Goal: Information Seeking & Learning: Learn about a topic

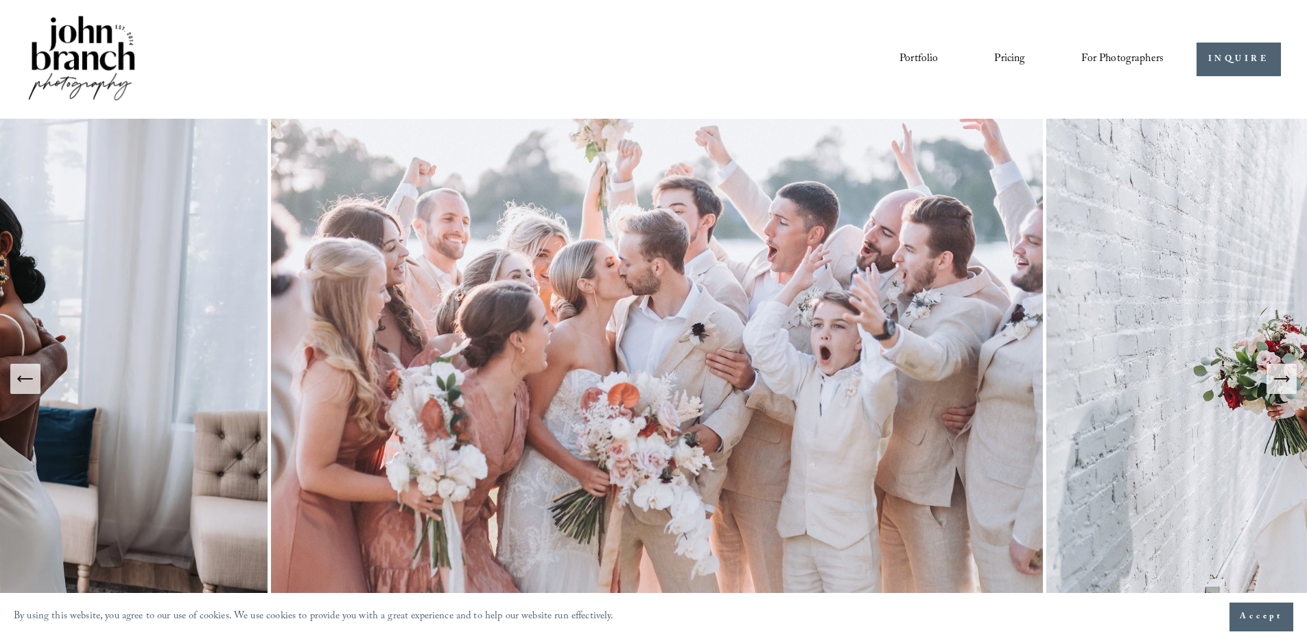
click at [1012, 56] on link "Pricing" at bounding box center [1010, 58] width 31 height 23
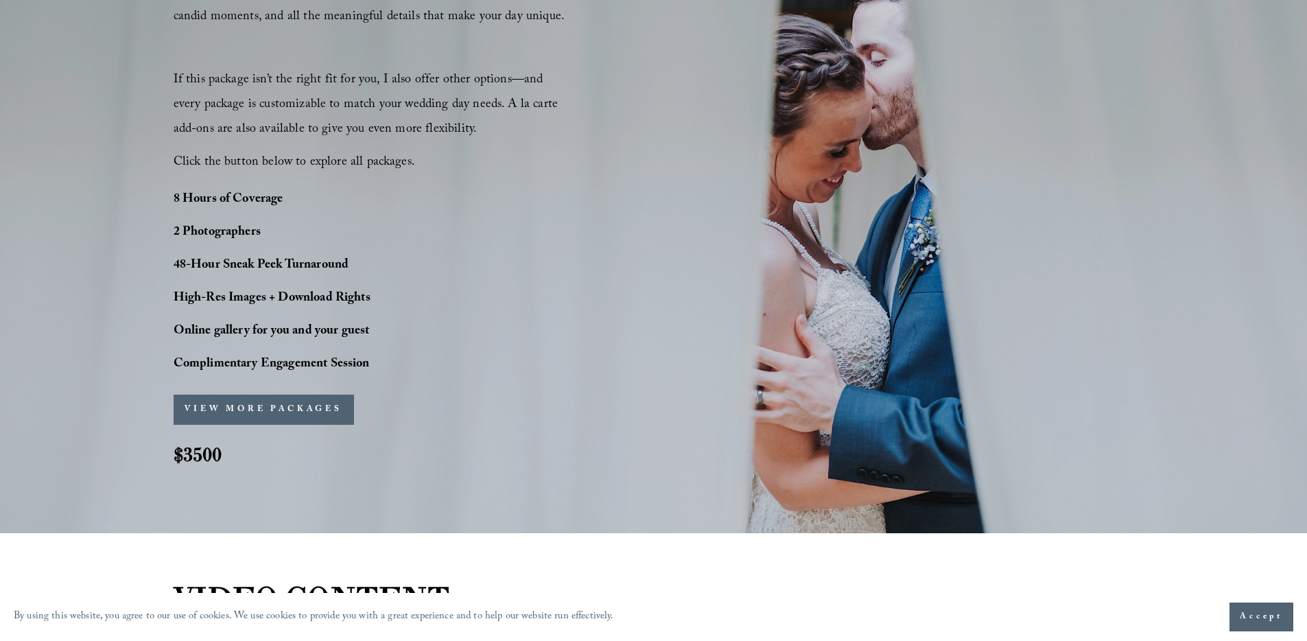
scroll to position [1038, 0]
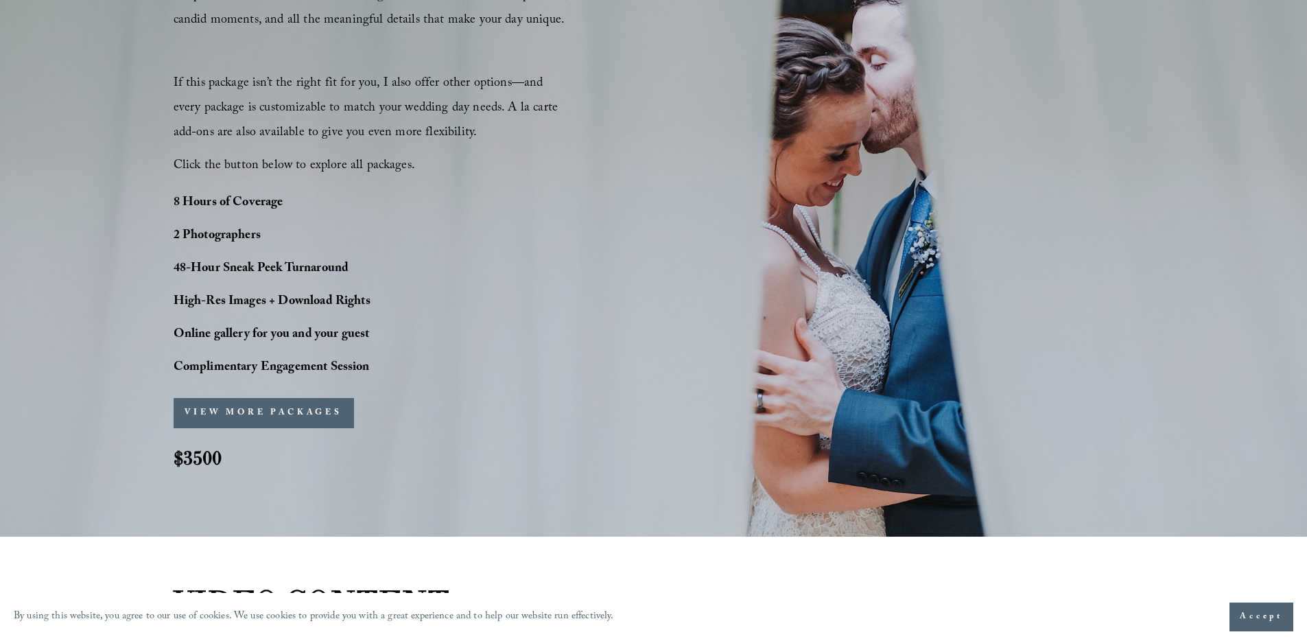
click at [313, 406] on button "VIEW MORE PACKAGES" at bounding box center [264, 413] width 181 height 30
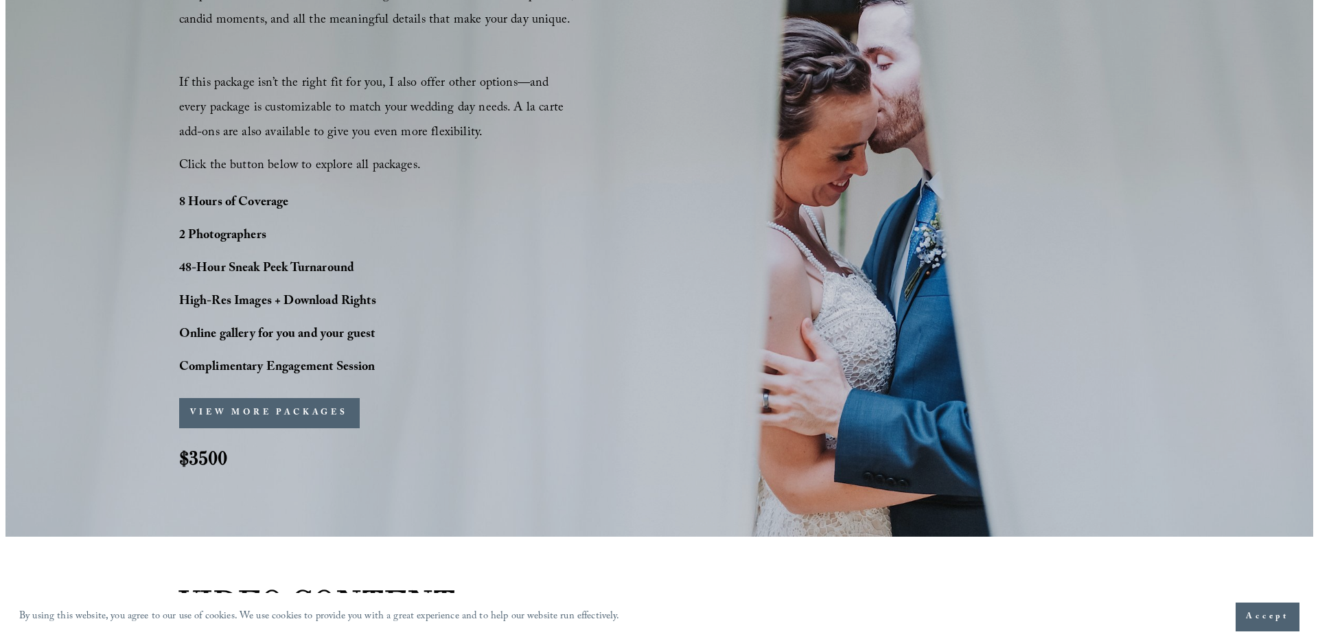
scroll to position [1042, 0]
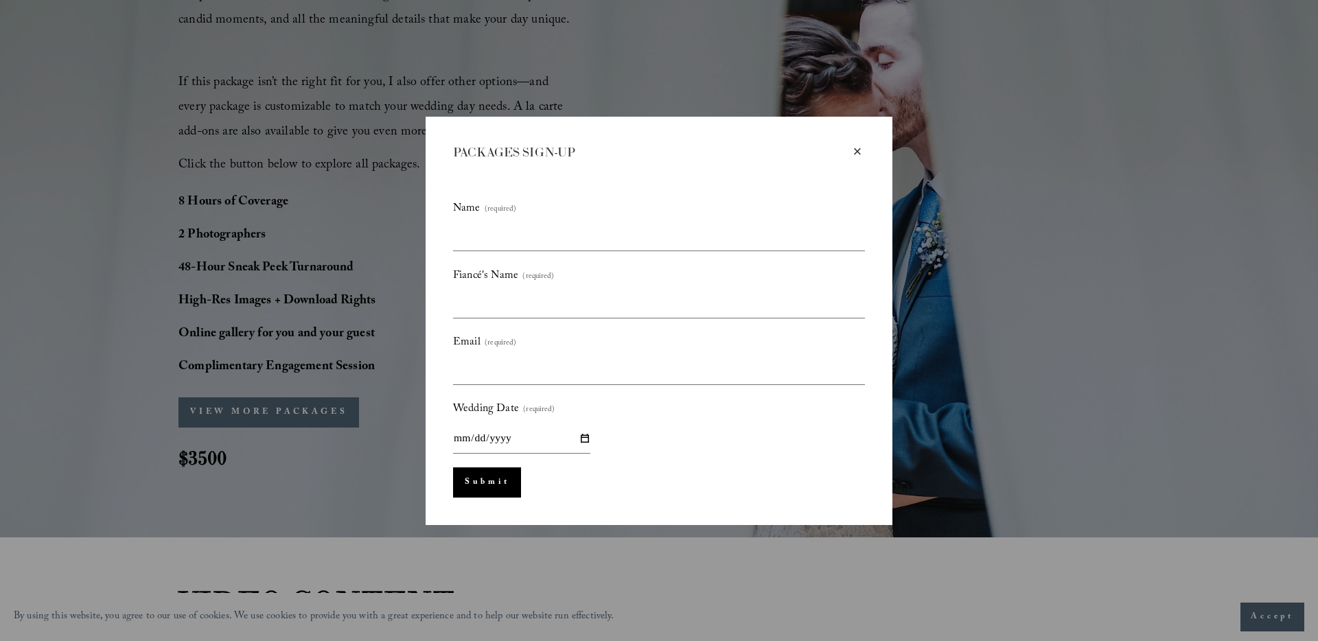
click at [859, 150] on div "×" at bounding box center [857, 151] width 15 height 15
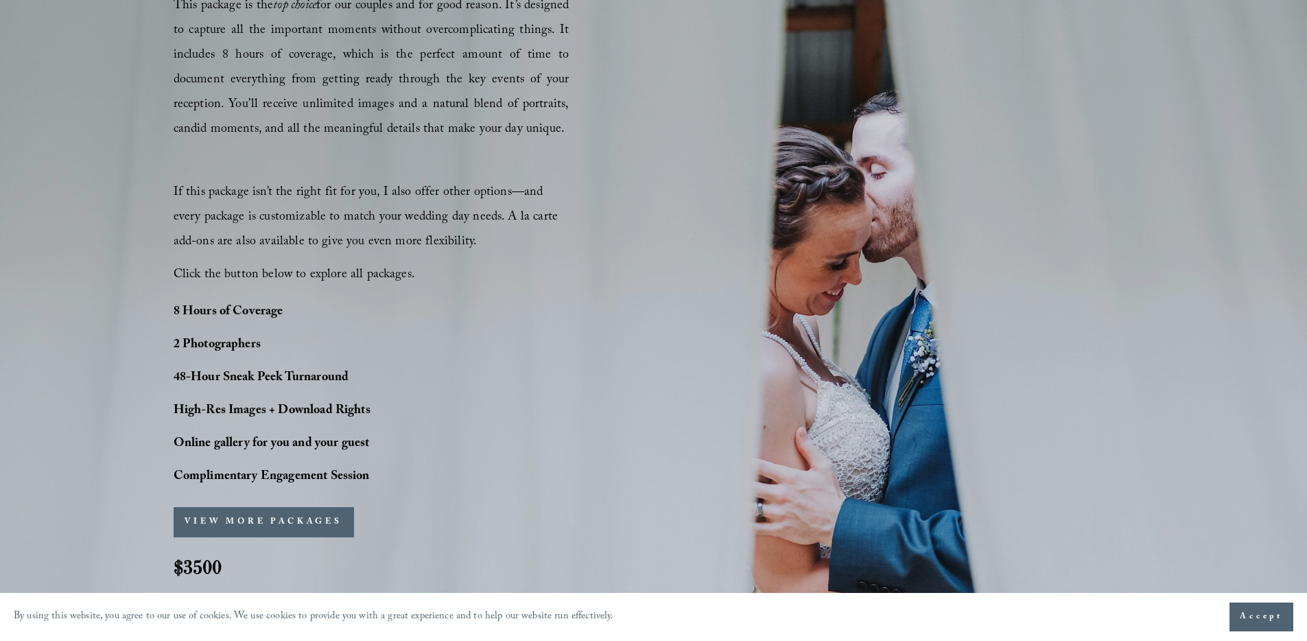
scroll to position [824, 0]
